Goal: Task Accomplishment & Management: Use online tool/utility

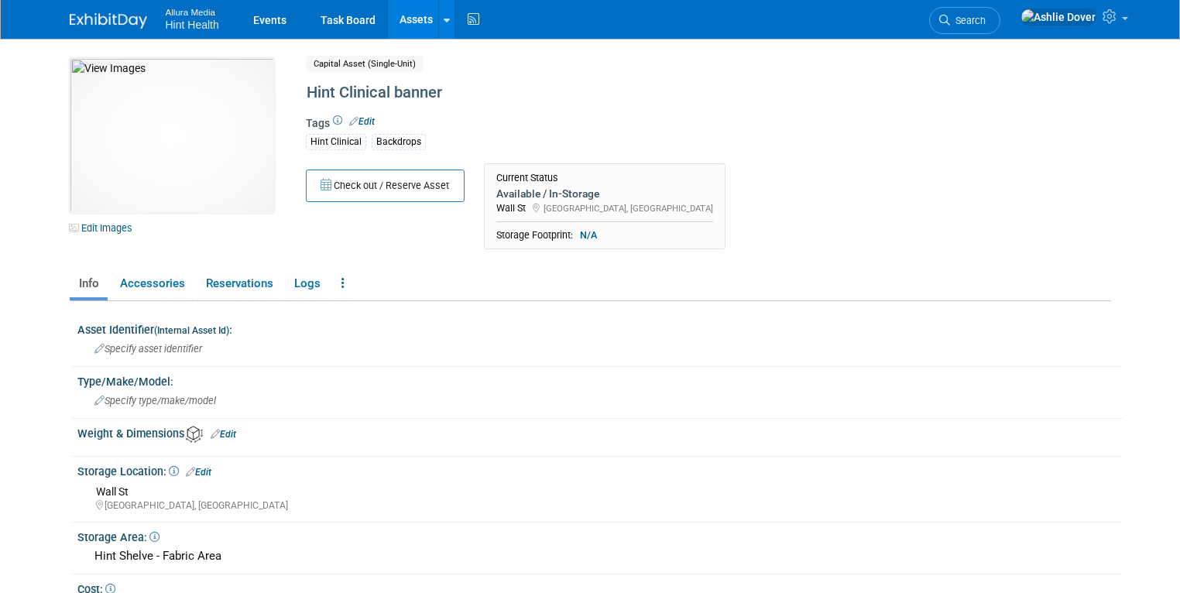
click at [139, 169] on img at bounding box center [172, 135] width 204 height 155
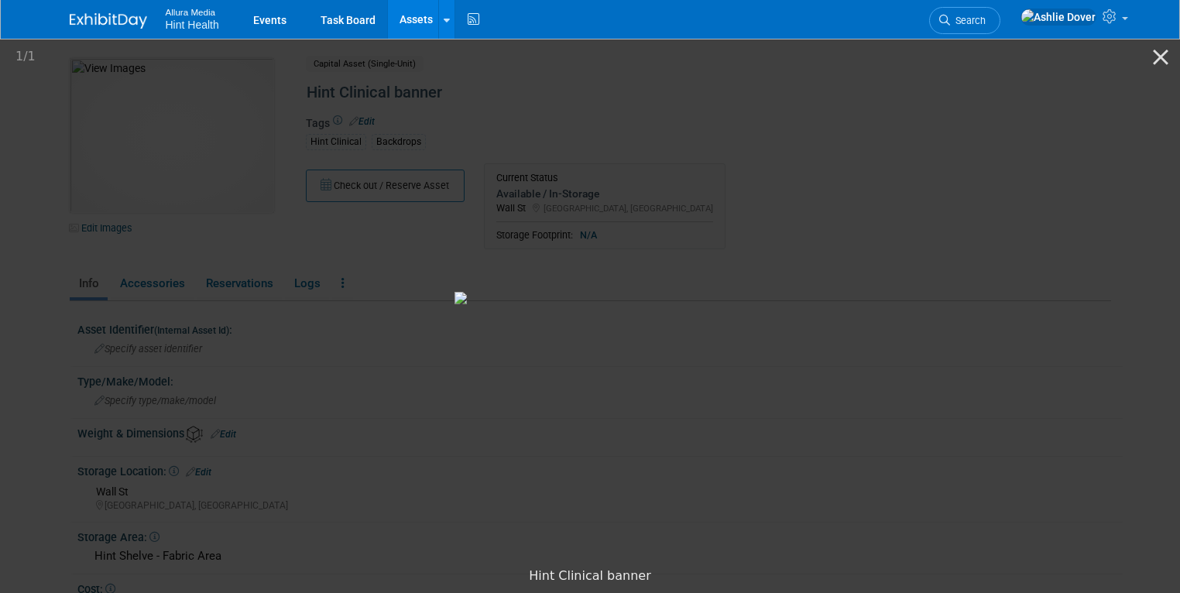
drag, startPoint x: 212, startPoint y: 100, endPoint x: 179, endPoint y: 90, distance: 34.8
click at [212, 100] on picture at bounding box center [590, 297] width 1180 height 523
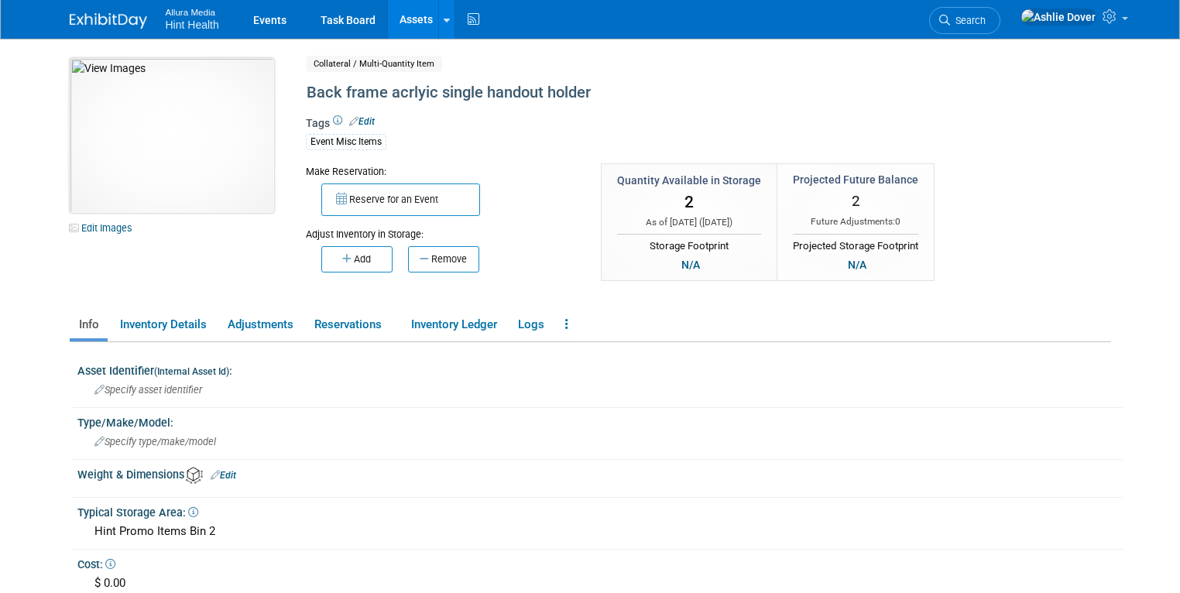
click at [161, 129] on img at bounding box center [172, 135] width 204 height 155
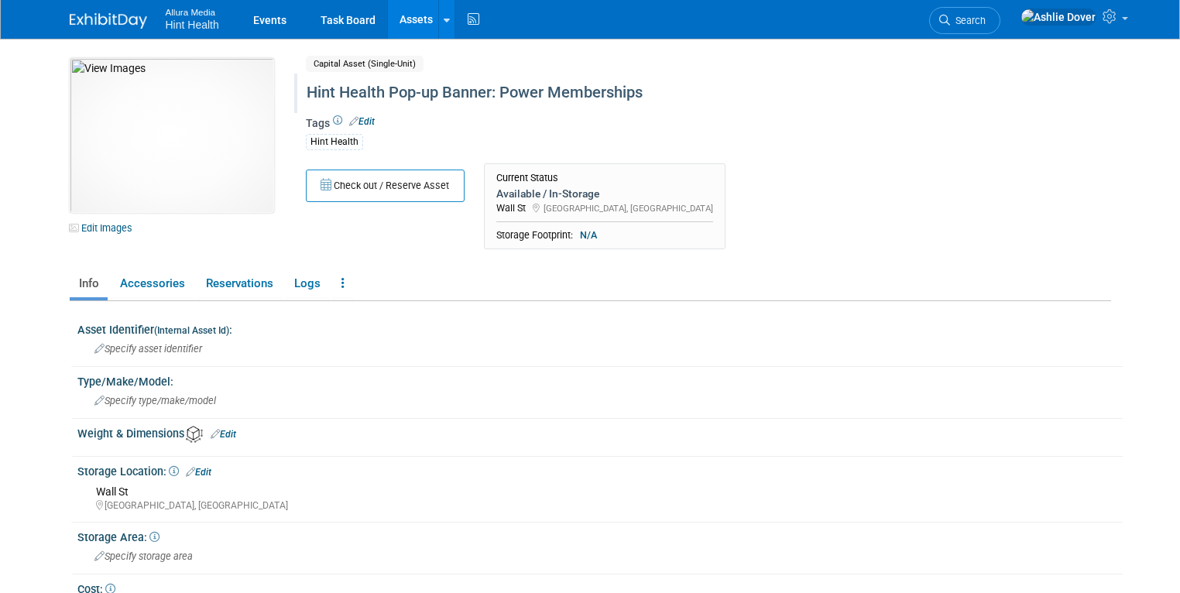
click at [304, 98] on div "Hint Health Pop-up Banner: Power Memberships" at bounding box center [646, 93] width 691 height 28
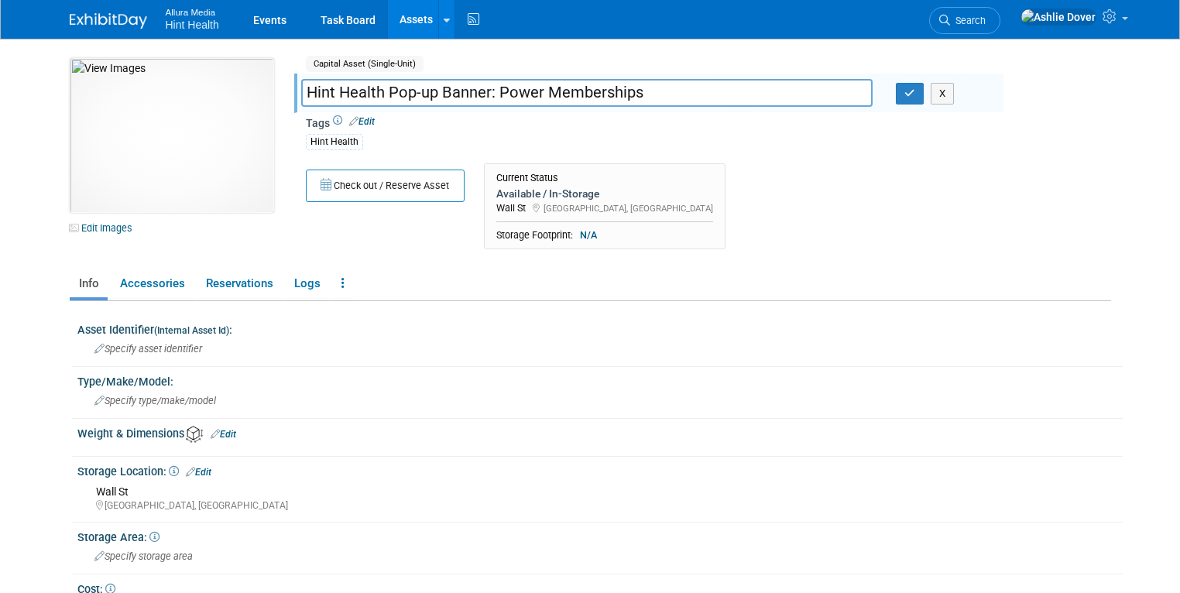
drag, startPoint x: 304, startPoint y: 98, endPoint x: 326, endPoint y: 93, distance: 23.1
click at [308, 96] on input "Hint Health Pop-up Banner: Power Memberships" at bounding box center [587, 92] width 572 height 27
drag, startPoint x: 531, startPoint y: 88, endPoint x: 560, endPoint y: 88, distance: 28.7
click at [558, 87] on input "Hint Health Pop-up Banner: Power Memberships" at bounding box center [587, 92] width 572 height 27
click at [563, 88] on input "Hint Health Pop-up Banner: Power Memberships" at bounding box center [587, 92] width 572 height 27
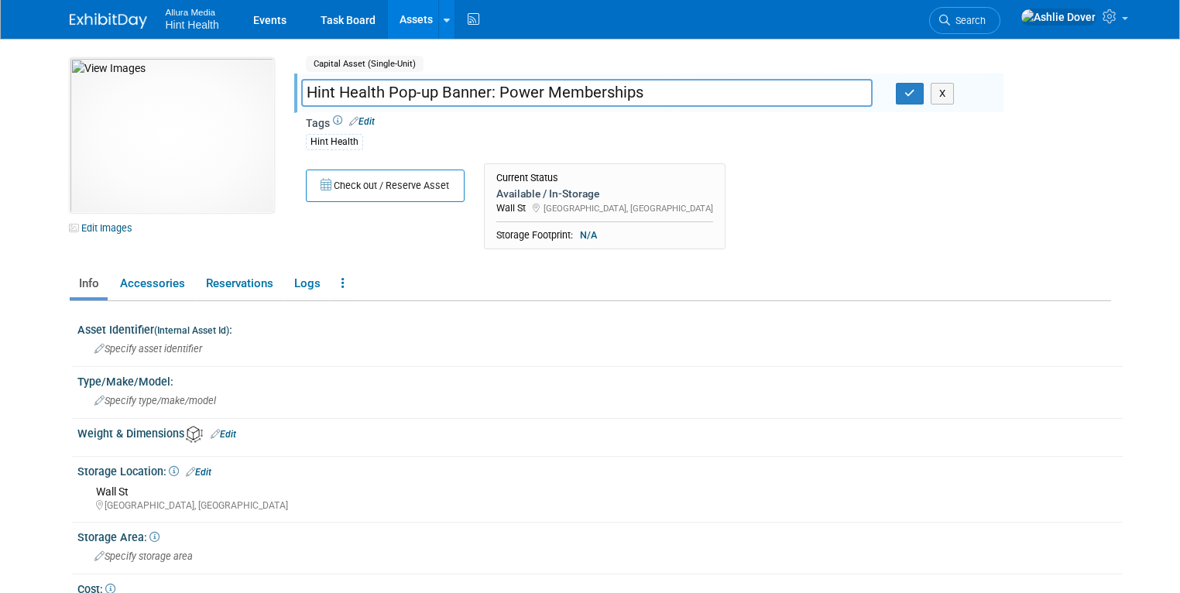
click at [563, 88] on input "Hint Health Pop-up Banner: Power Memberships" at bounding box center [587, 92] width 572 height 27
click at [711, 183] on div "Check out / Reserve Asset Current Status Available / In-Storage Wall St Norwalk…" at bounding box center [649, 210] width 710 height 94
